Goal: Find specific page/section: Find specific page/section

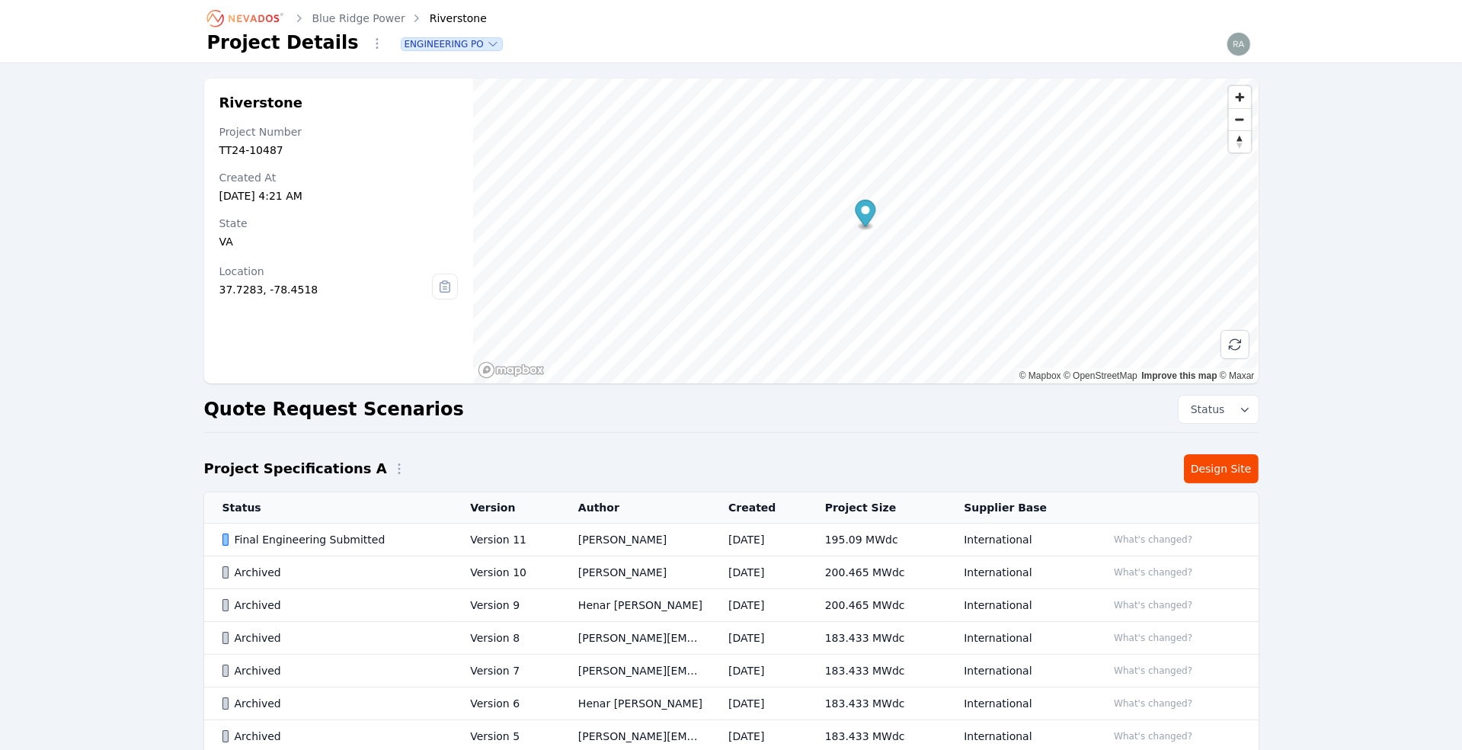
click at [483, 532] on td "Version 11" at bounding box center [506, 539] width 108 height 33
click at [482, 529] on td "Version 11" at bounding box center [506, 539] width 108 height 33
